Goal: Task Accomplishment & Management: Complete application form

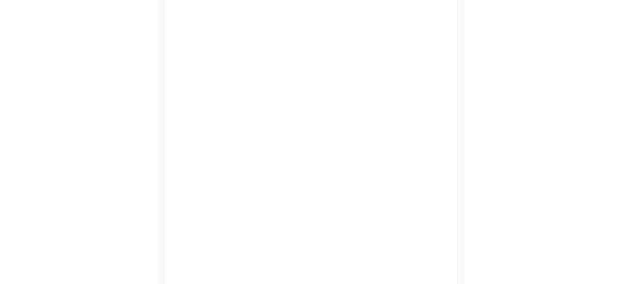
scroll to position [173, 0]
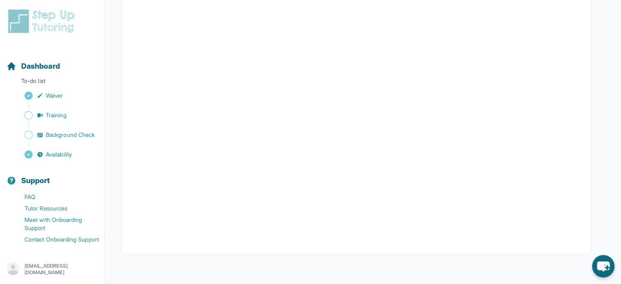
scroll to position [190, 0]
click at [72, 159] on span "Availability" at bounding box center [59, 154] width 26 height 8
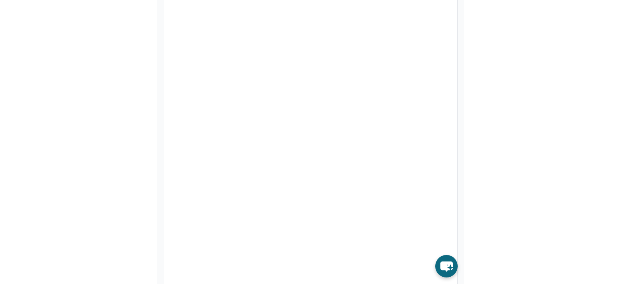
scroll to position [132, 0]
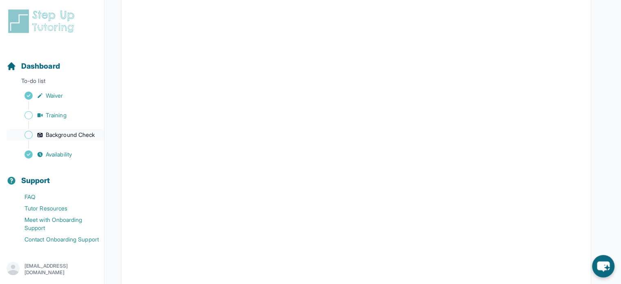
click at [38, 138] on icon "Sidebar" at bounding box center [40, 135] width 7 height 7
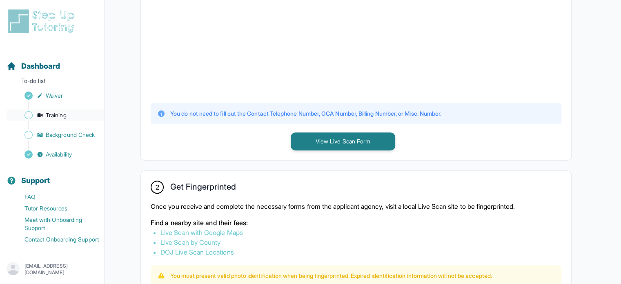
click at [47, 112] on span "Training" at bounding box center [56, 115] width 21 height 8
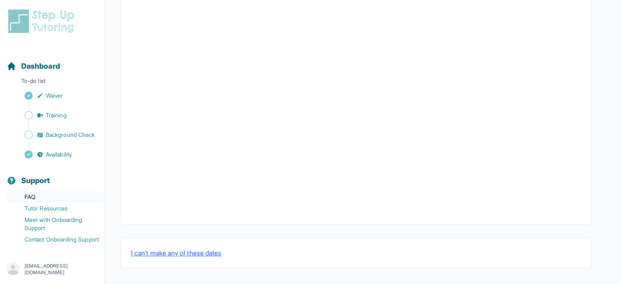
scroll to position [14, 0]
click at [42, 77] on p "To-do list" at bounding box center [52, 82] width 98 height 11
